Goal: Task Accomplishment & Management: Use online tool/utility

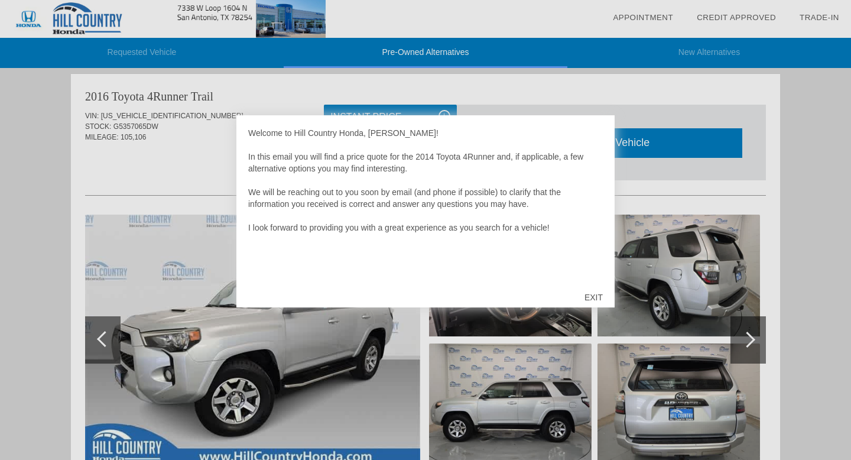
click at [186, 152] on div at bounding box center [425, 230] width 851 height 460
click at [587, 298] on div "EXIT" at bounding box center [594, 296] width 42 height 35
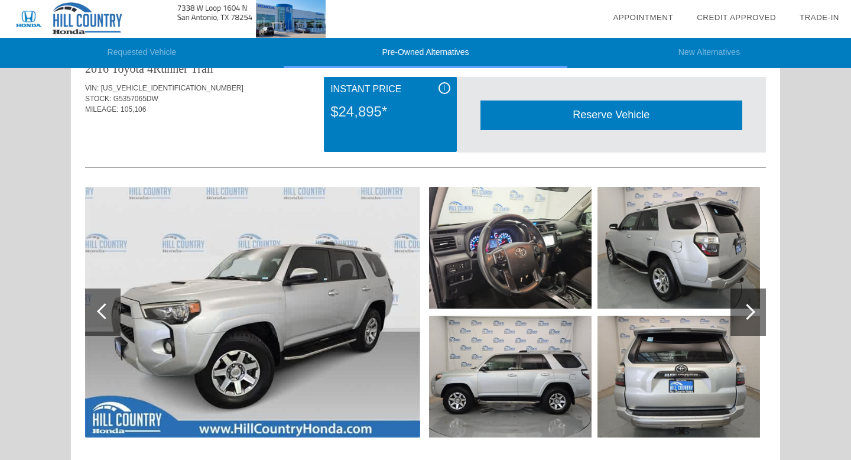
scroll to position [31, 0]
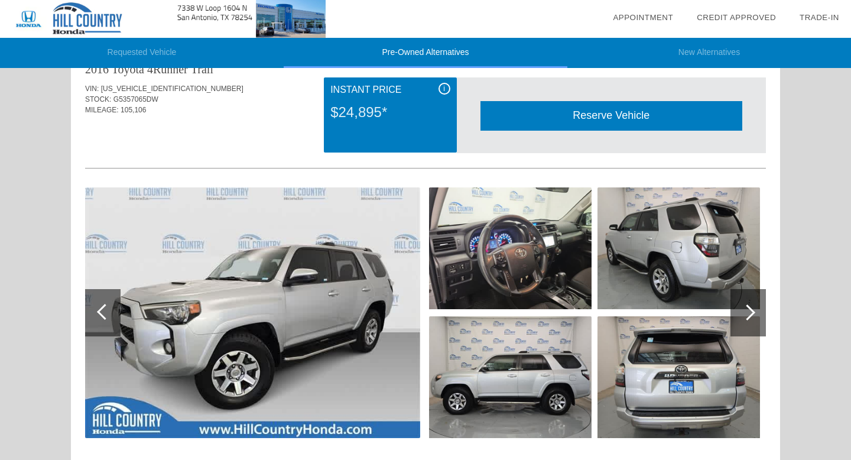
click at [746, 320] on div at bounding box center [747, 312] width 35 height 47
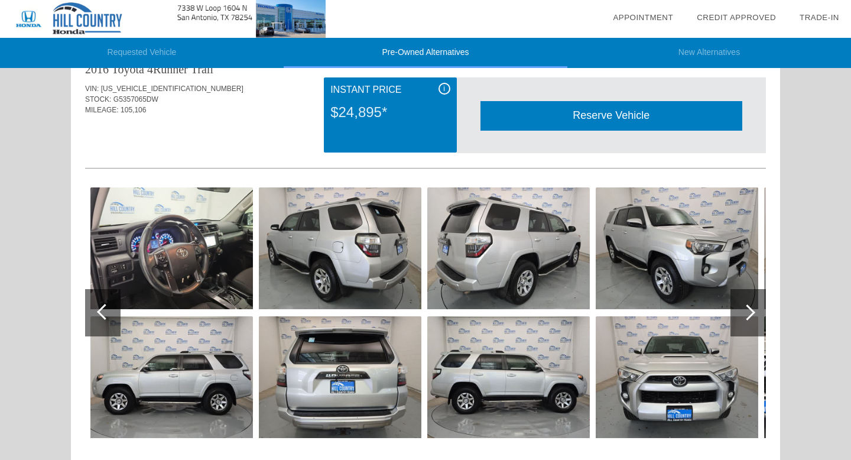
click at [746, 320] on div at bounding box center [747, 312] width 35 height 47
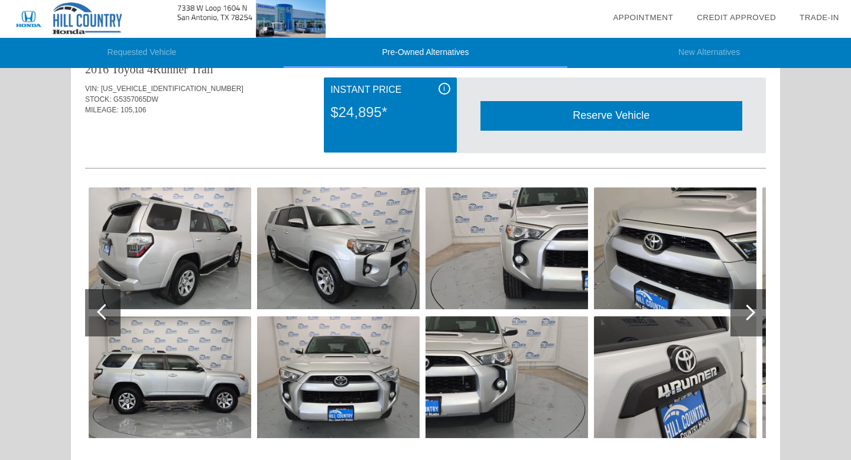
click at [746, 320] on div at bounding box center [747, 312] width 35 height 47
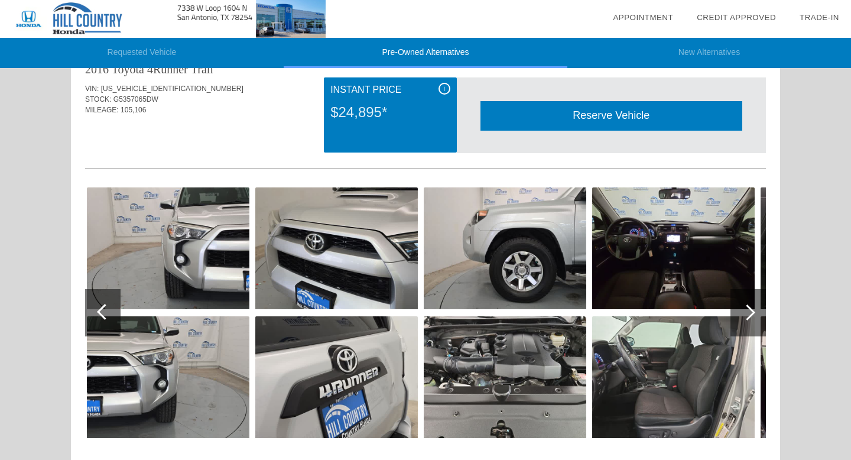
click at [746, 320] on div at bounding box center [747, 312] width 35 height 47
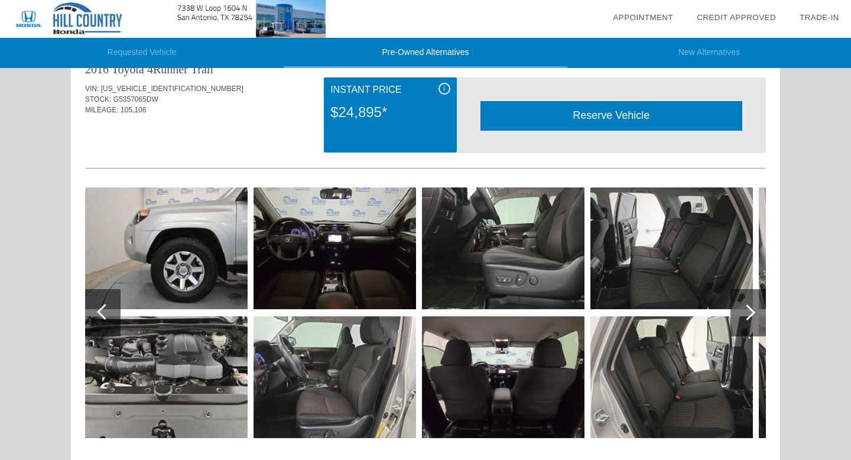
click at [746, 321] on div at bounding box center [747, 312] width 35 height 47
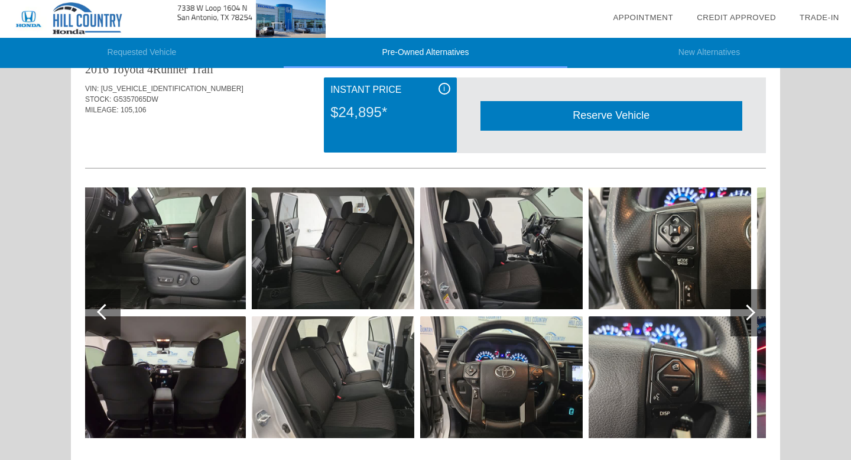
click at [746, 321] on div at bounding box center [747, 312] width 35 height 47
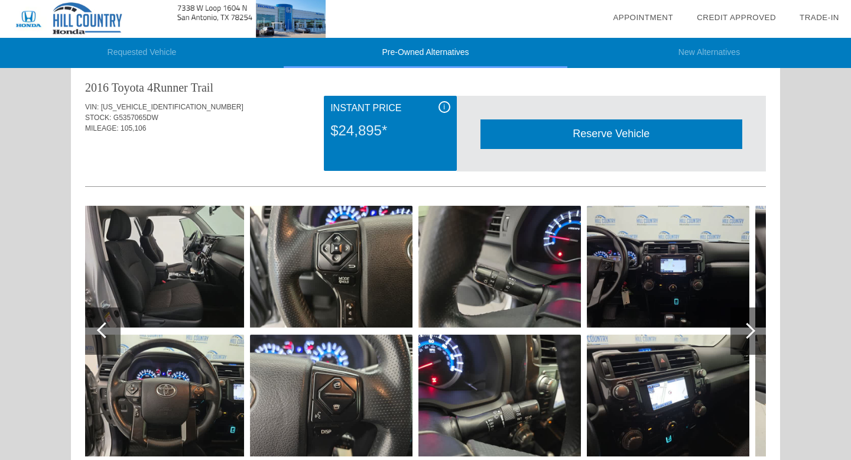
scroll to position [0, 0]
